Goal: Task Accomplishment & Management: Manage account settings

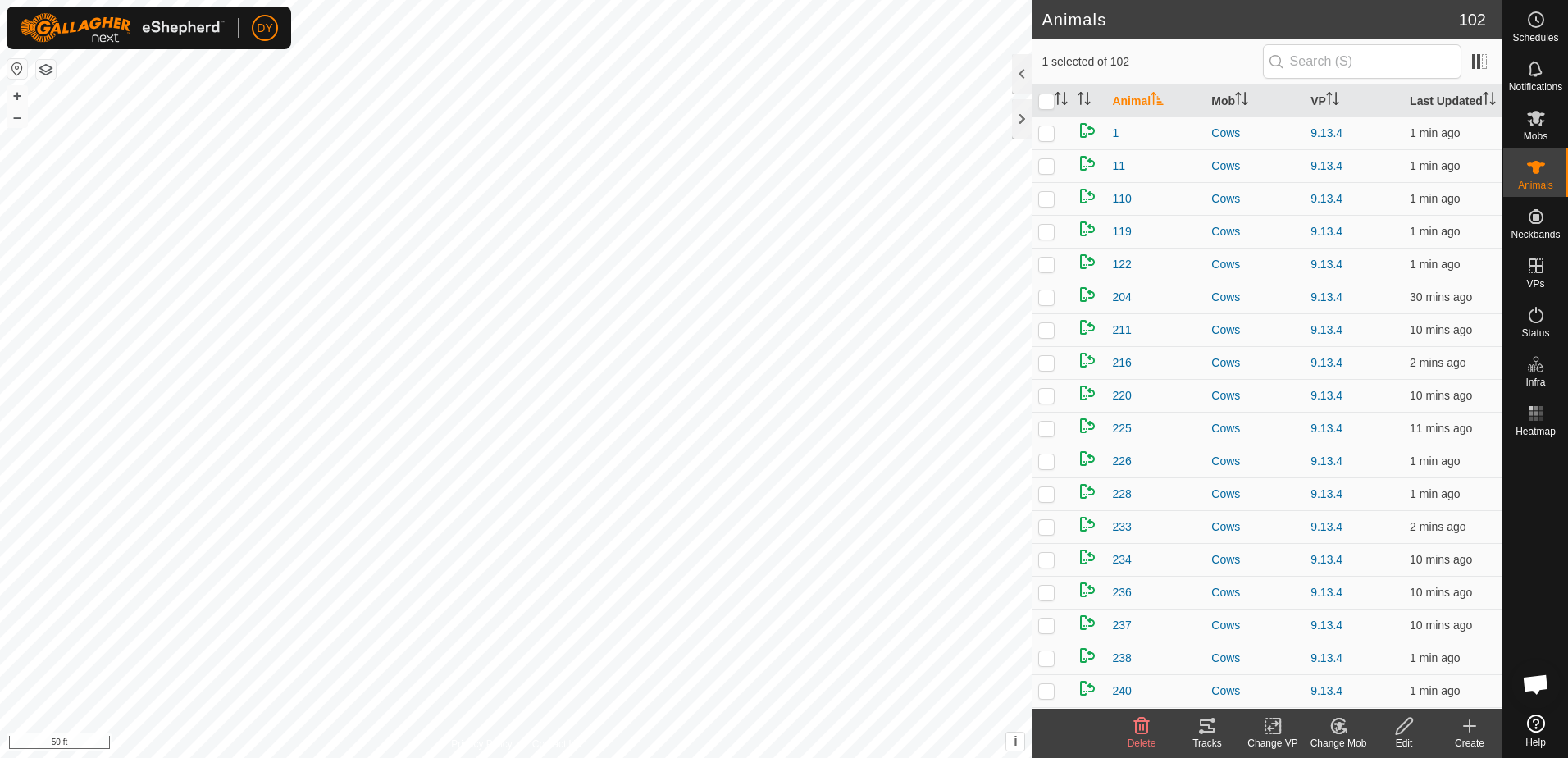
click at [1210, 733] on icon at bounding box center [1207, 726] width 20 height 20
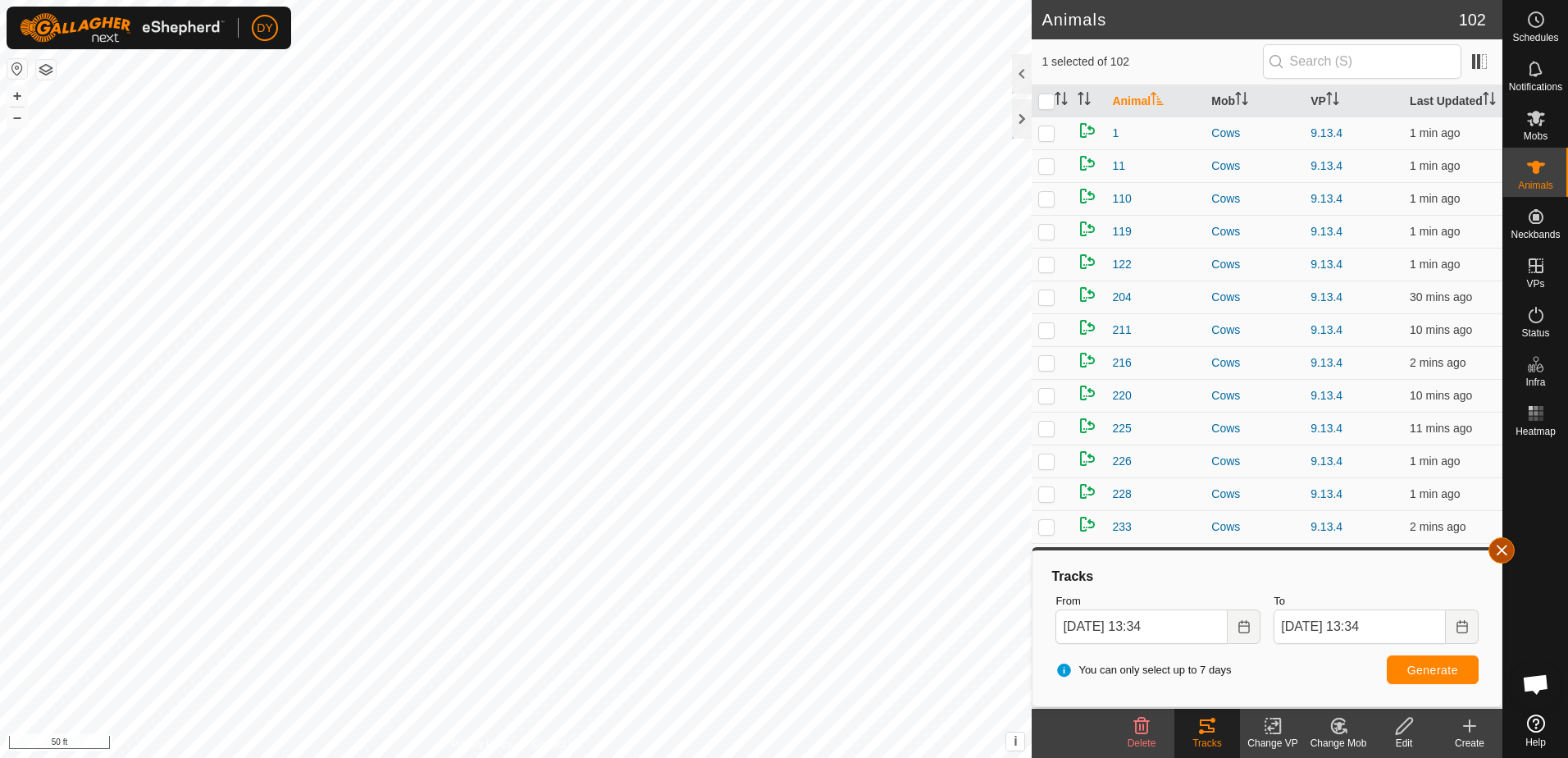
click at [1507, 549] on button "button" at bounding box center [1502, 550] width 27 height 27
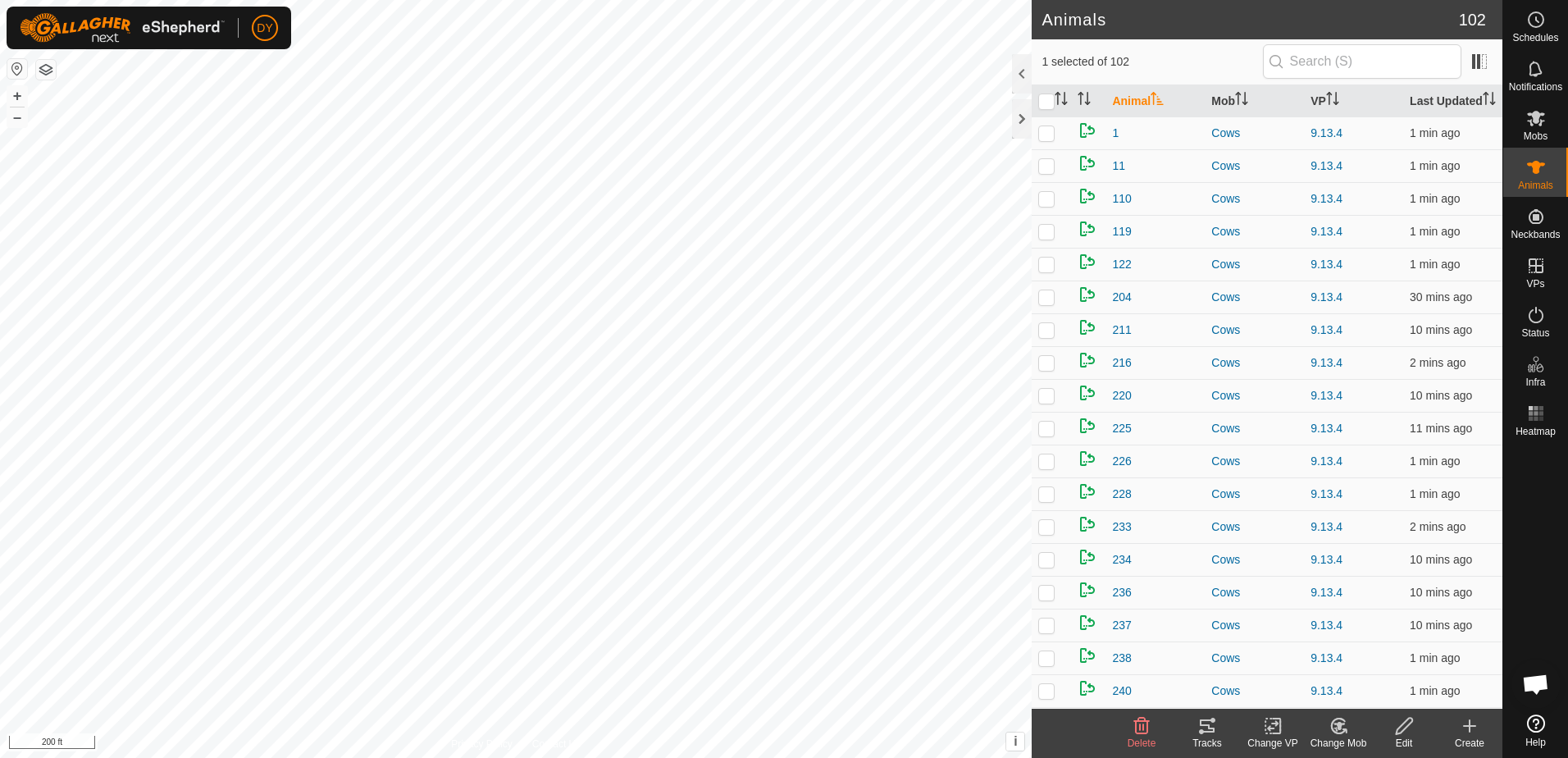
checkbox input "false"
